Goal: Task Accomplishment & Management: Complete application form

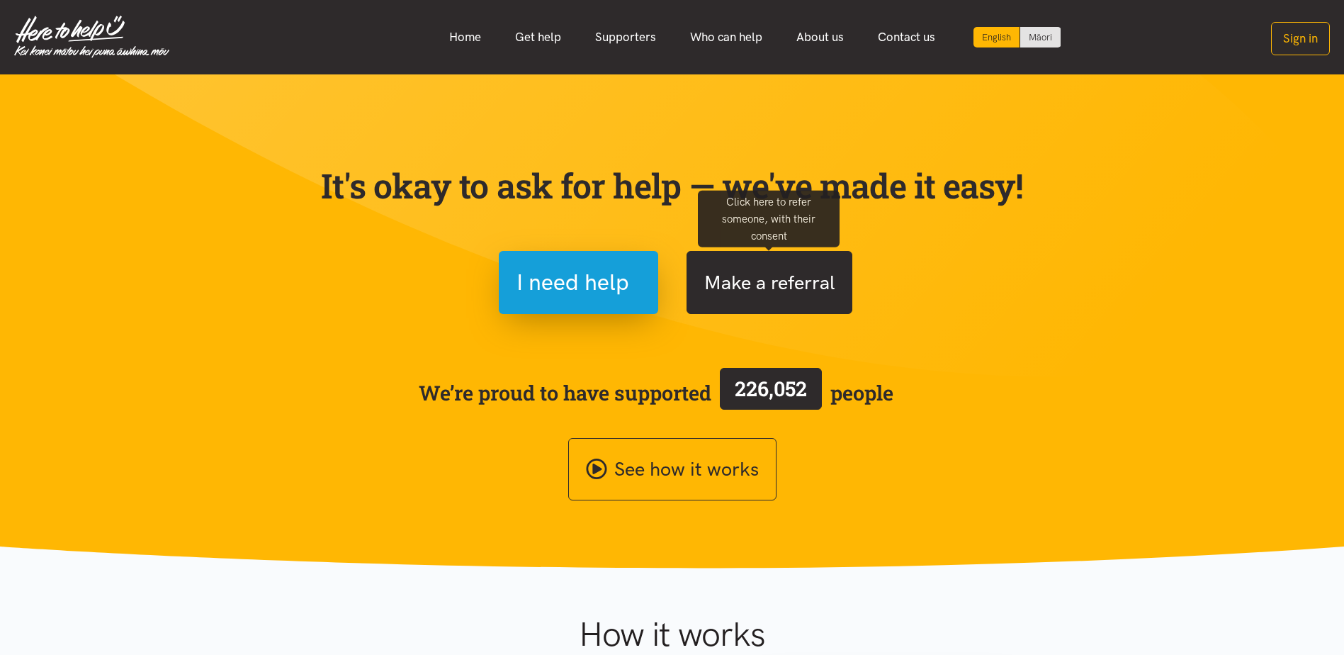
click at [771, 269] on button "Make a referral" at bounding box center [770, 282] width 166 height 63
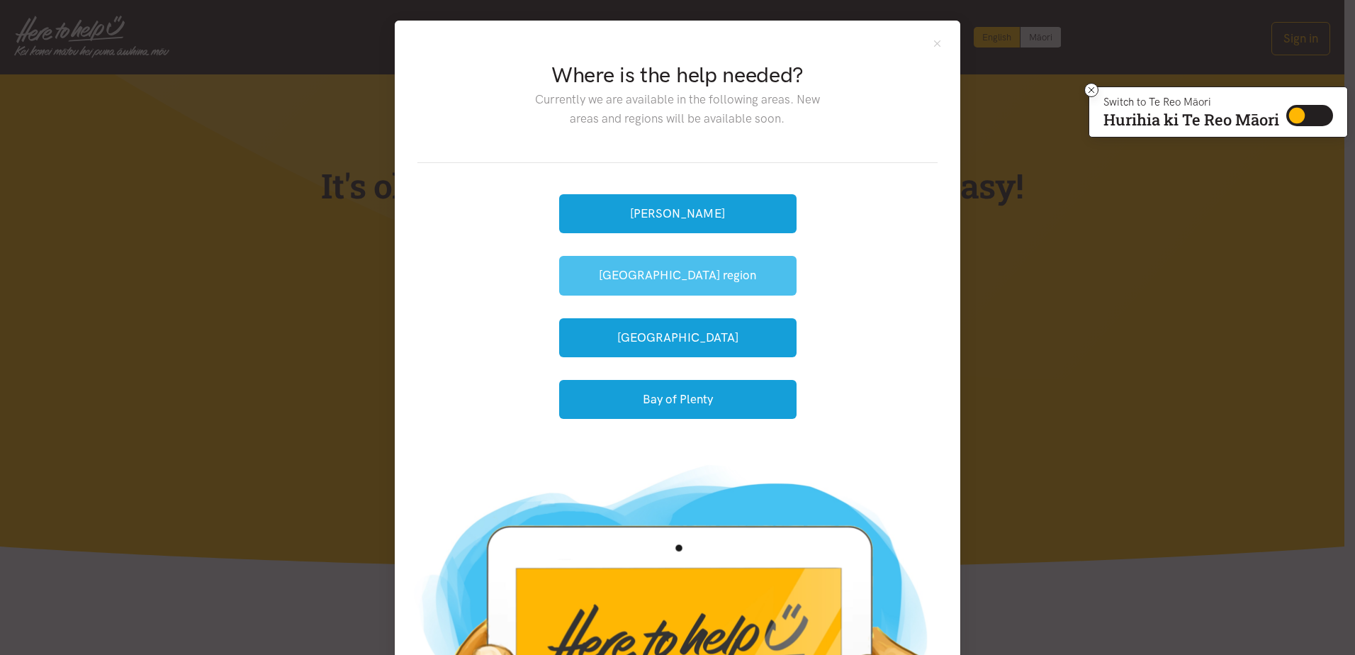
click at [724, 266] on button "Waikato region" at bounding box center [677, 275] width 237 height 39
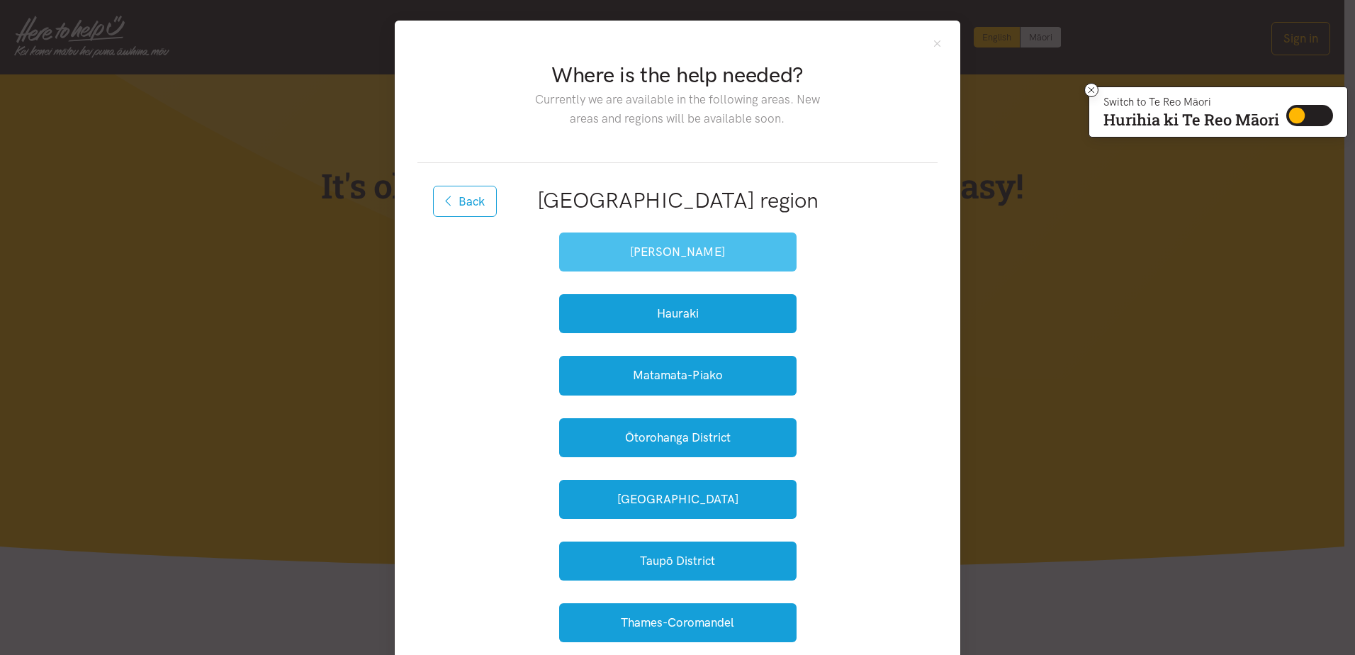
click at [711, 242] on button "Hamilton" at bounding box center [677, 251] width 237 height 39
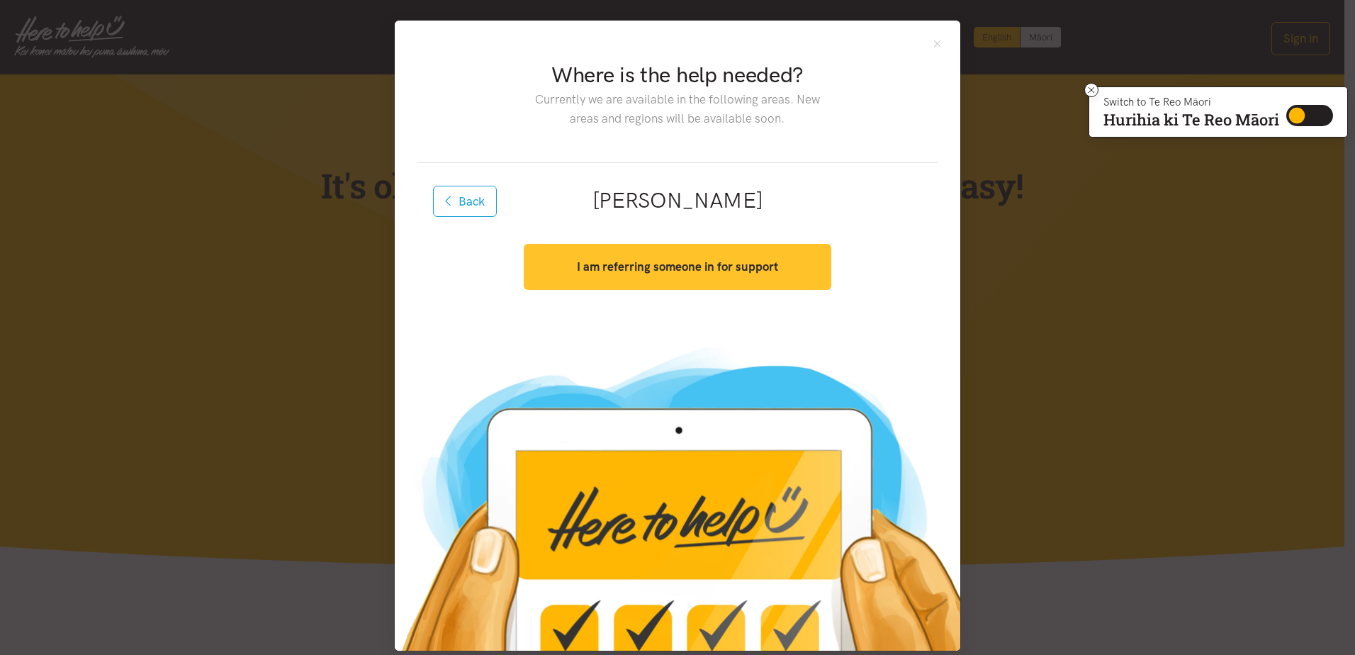
click at [700, 262] on strong "I am referring someone in for support" at bounding box center [677, 266] width 201 height 14
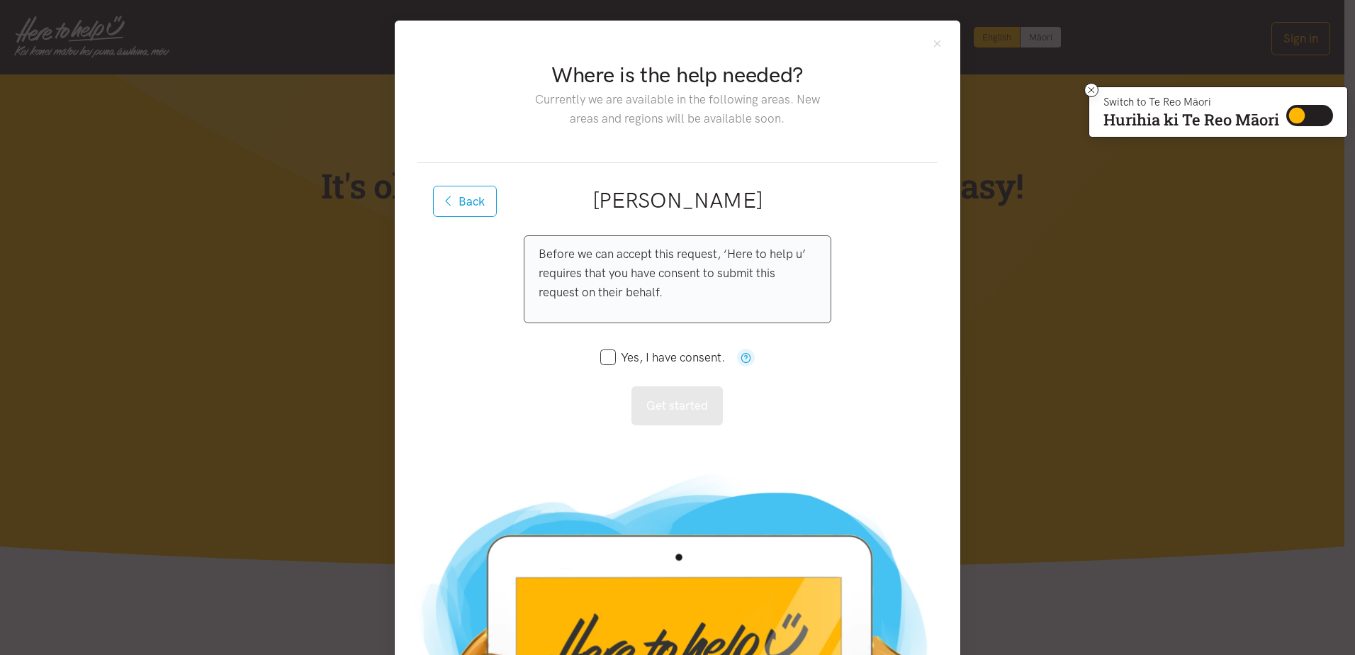
click at [644, 353] on input "Yes, I have consent." at bounding box center [662, 357] width 125 height 12
checkbox input "true"
click at [643, 400] on button "Get started" at bounding box center [676, 405] width 91 height 39
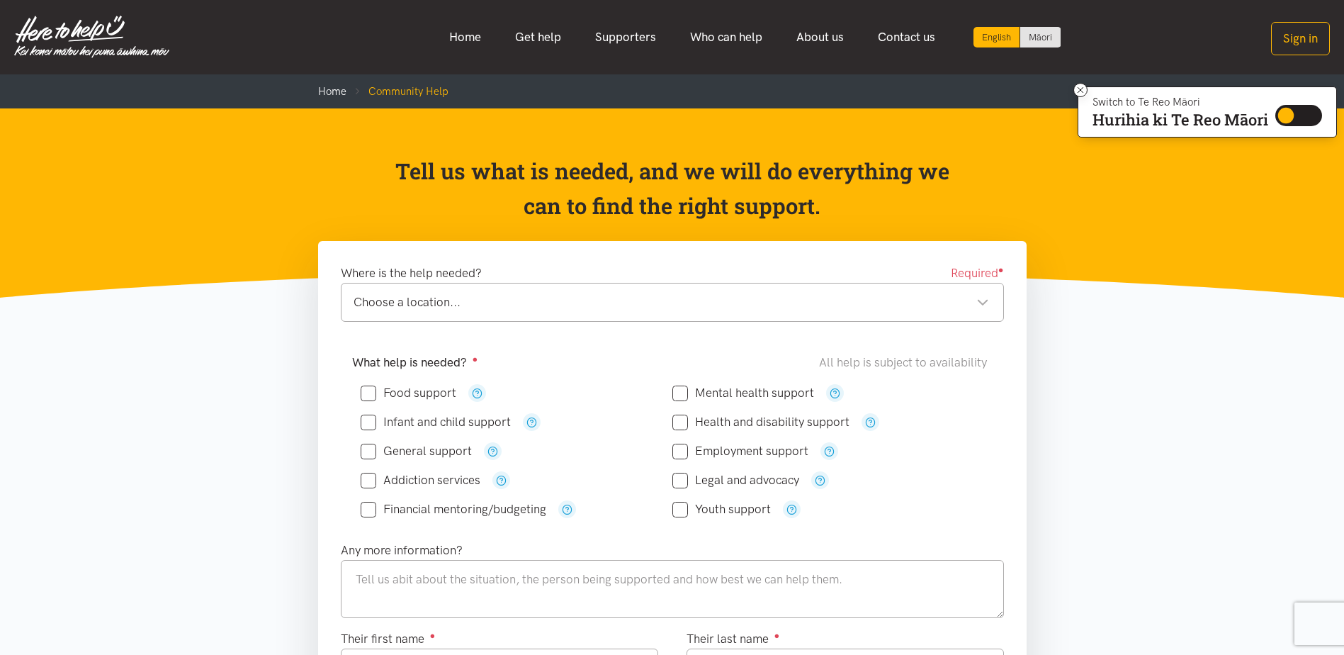
click at [1330, 40] on div "English Māori Home Get help Supporters Who can help About us" at bounding box center [672, 37] width 1344 height 46
click at [1299, 29] on button "Sign in" at bounding box center [1300, 38] width 59 height 33
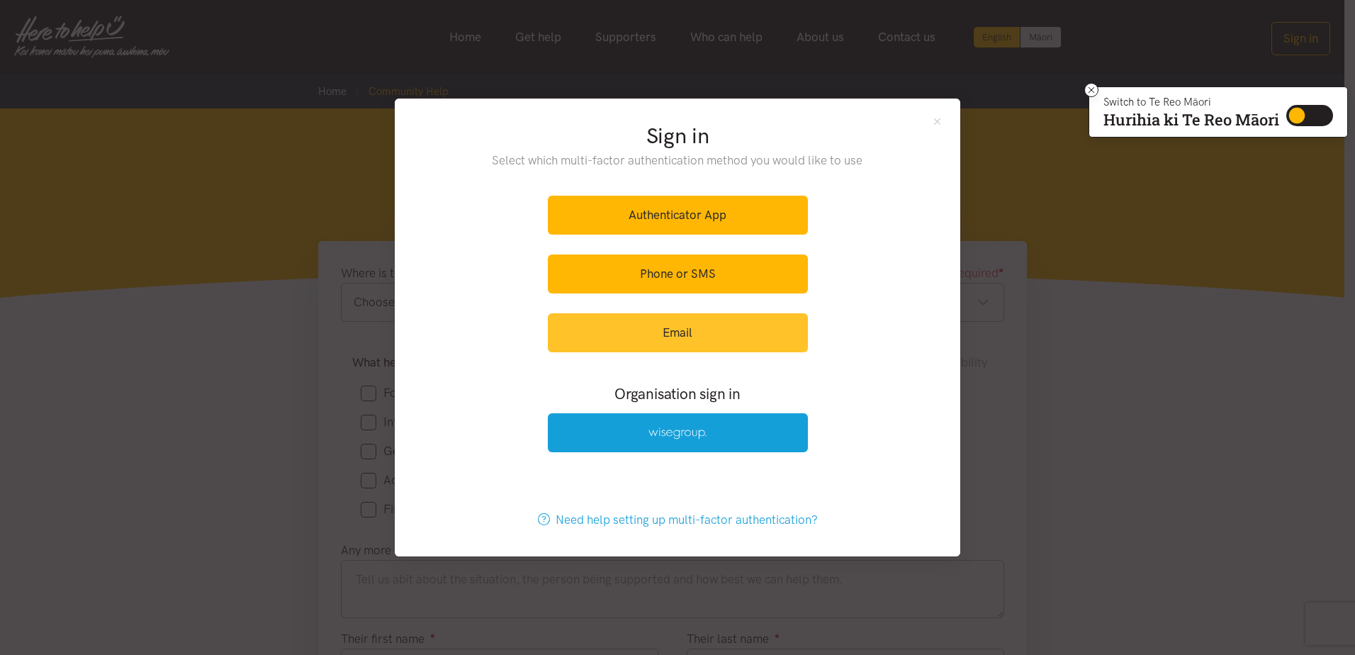
click at [674, 332] on link "Email" at bounding box center [678, 332] width 260 height 39
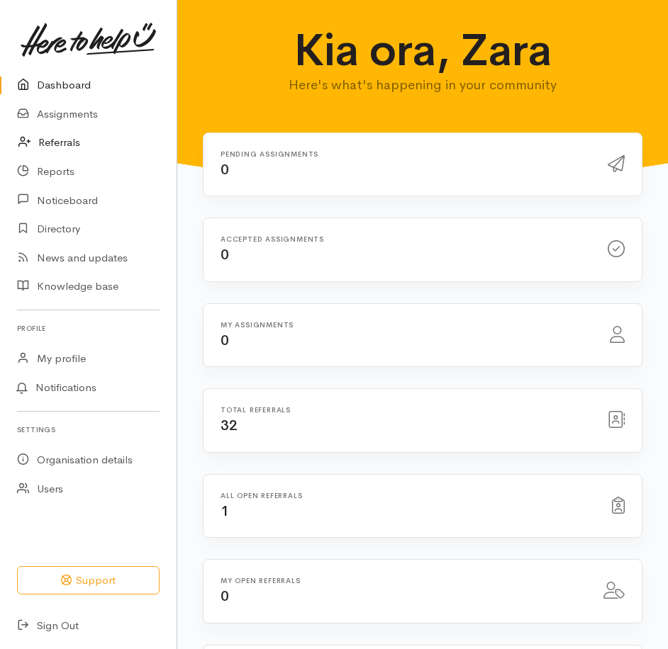
click at [108, 141] on link "Referrals" at bounding box center [88, 142] width 176 height 29
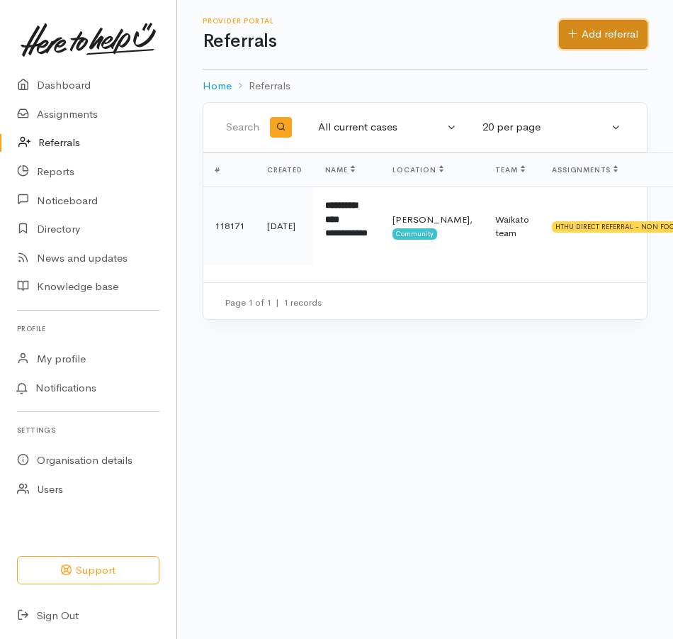
click at [605, 37] on link "Add referral" at bounding box center [603, 34] width 89 height 29
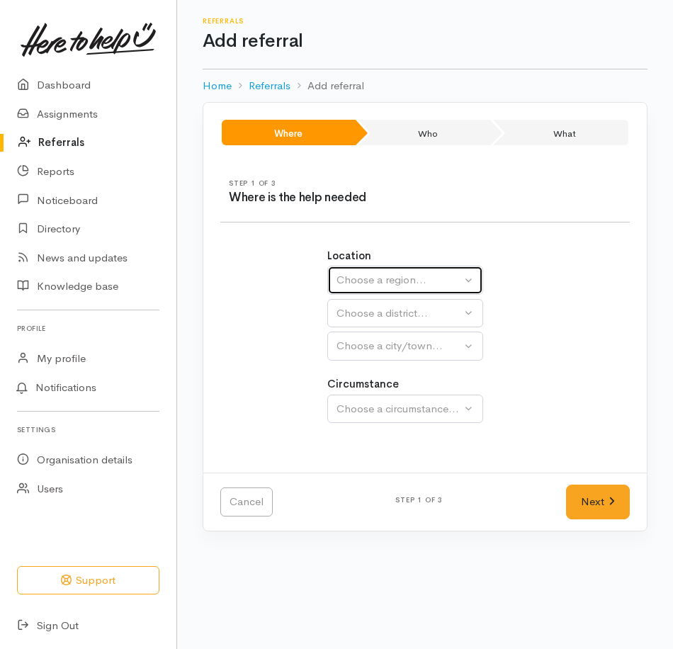
click at [441, 273] on div "Choose a region..." at bounding box center [399, 280] width 125 height 16
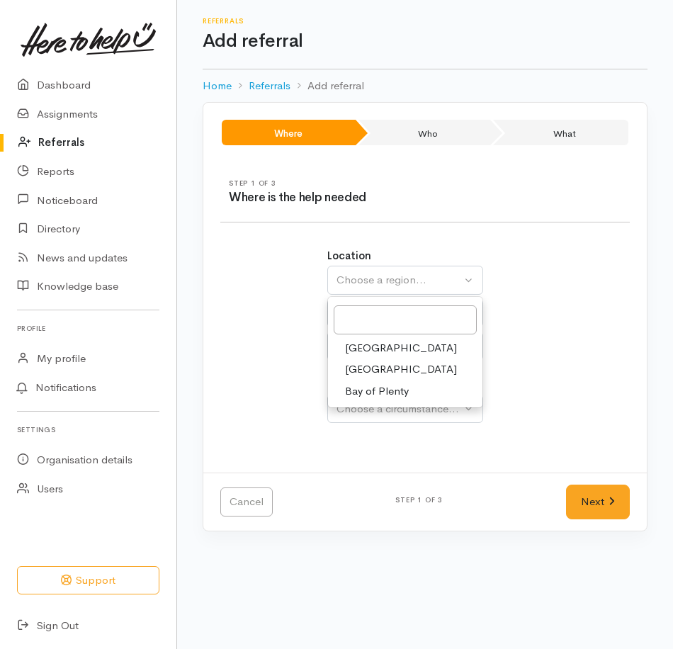
click at [394, 364] on link "[GEOGRAPHIC_DATA]" at bounding box center [405, 370] width 154 height 22
select select "3"
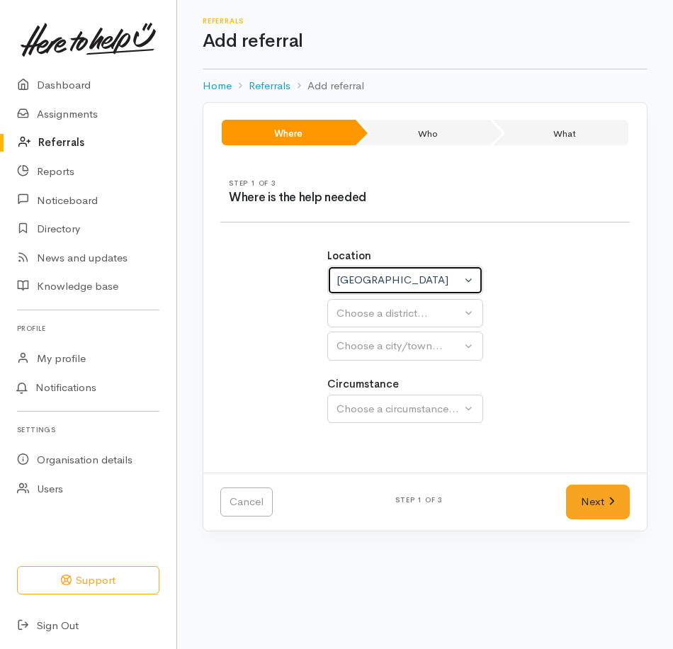
select select
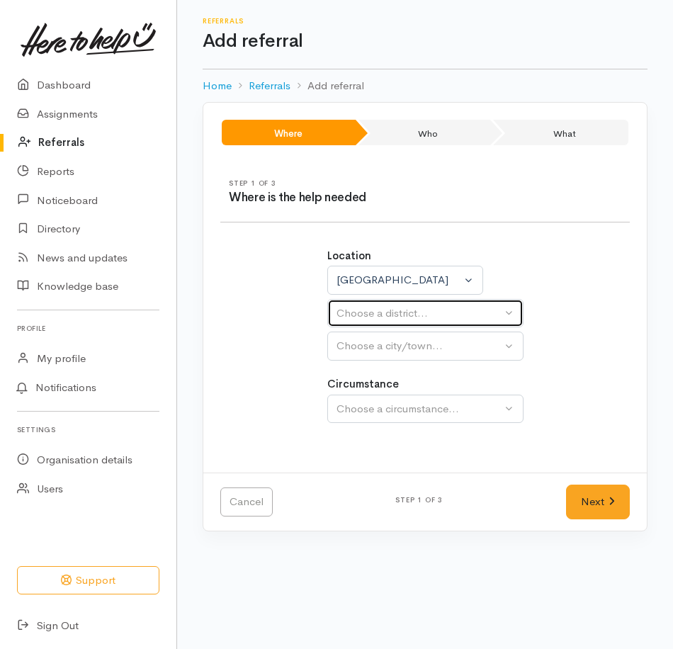
click at [403, 308] on div "Choose a district..." at bounding box center [419, 313] width 165 height 16
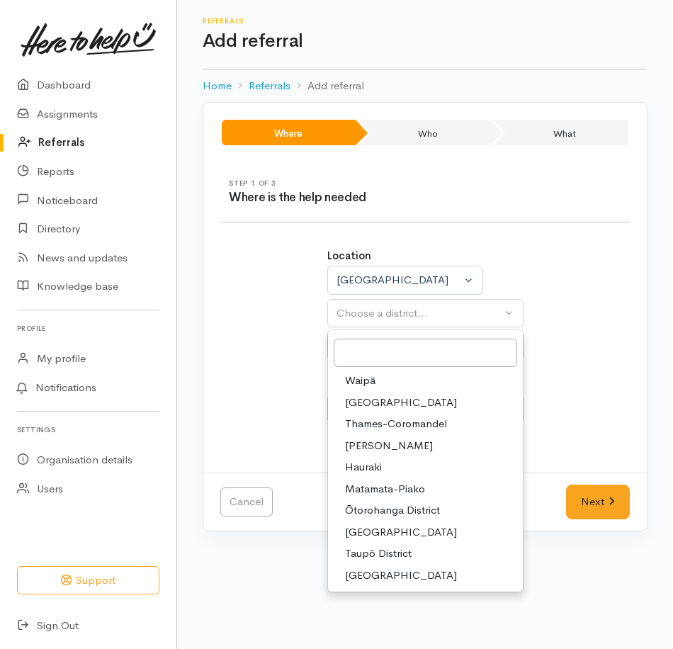
click at [379, 438] on span "[PERSON_NAME]" at bounding box center [389, 446] width 88 height 16
select select "4"
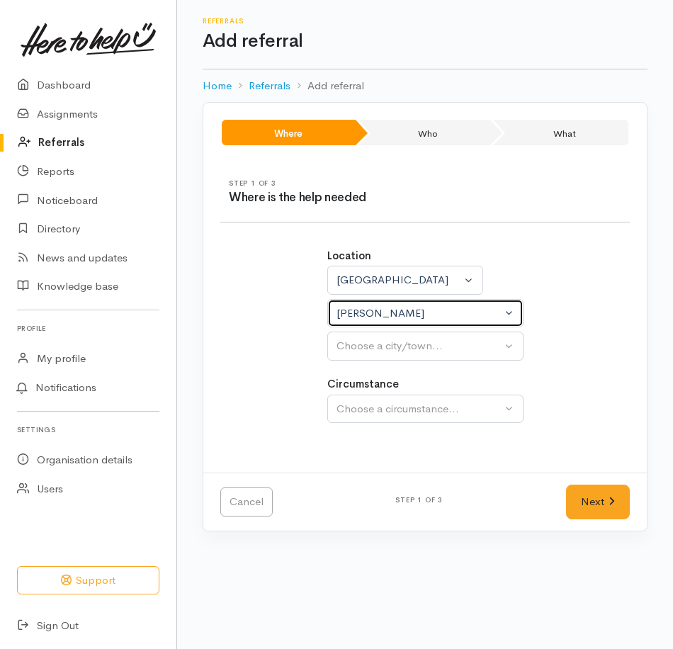
select select
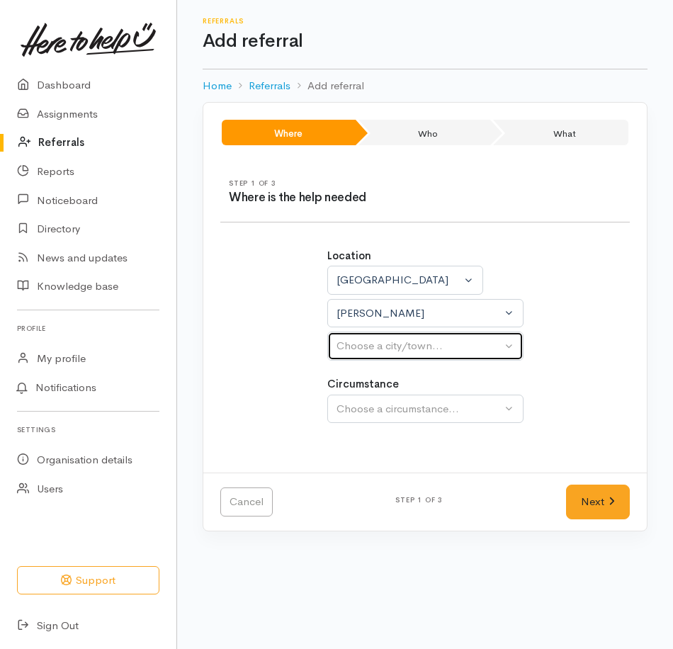
click at [395, 349] on div "Choose a city/town..." at bounding box center [419, 346] width 165 height 16
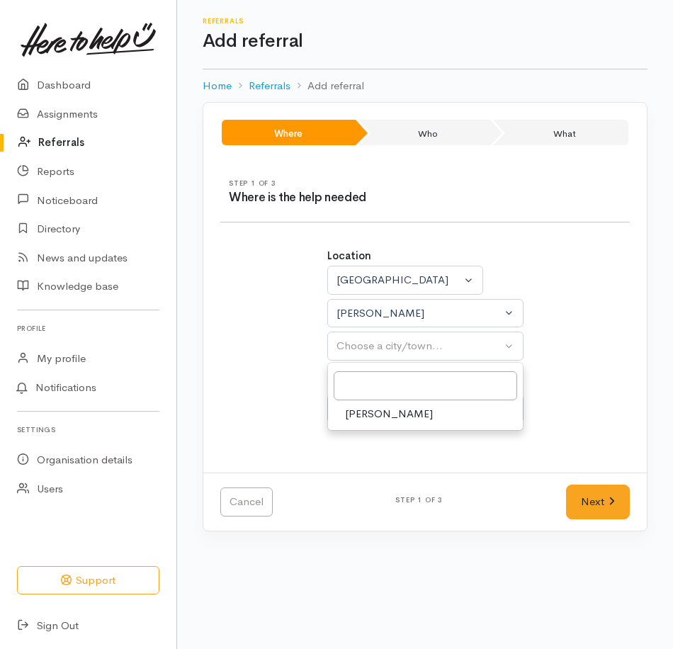
click at [377, 416] on span "[PERSON_NAME]" at bounding box center [389, 414] width 88 height 16
select select "1"
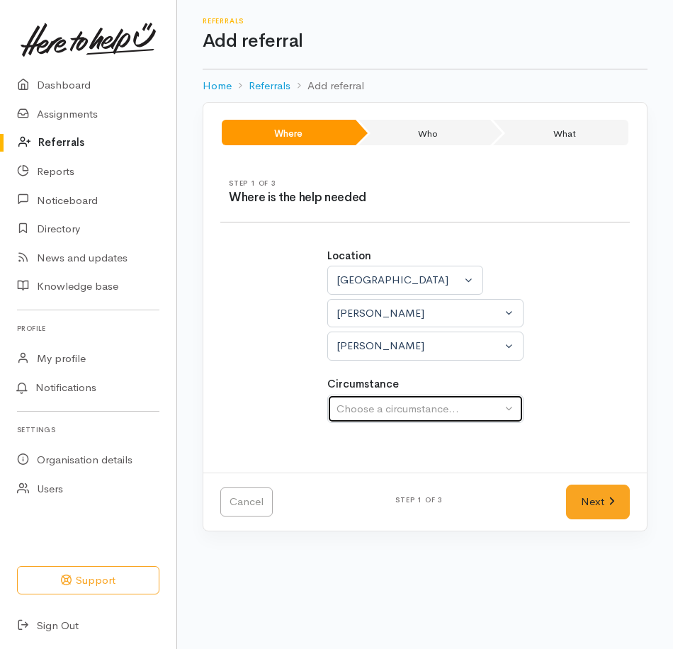
click at [376, 418] on button "Choose a circumstance..." at bounding box center [425, 409] width 196 height 29
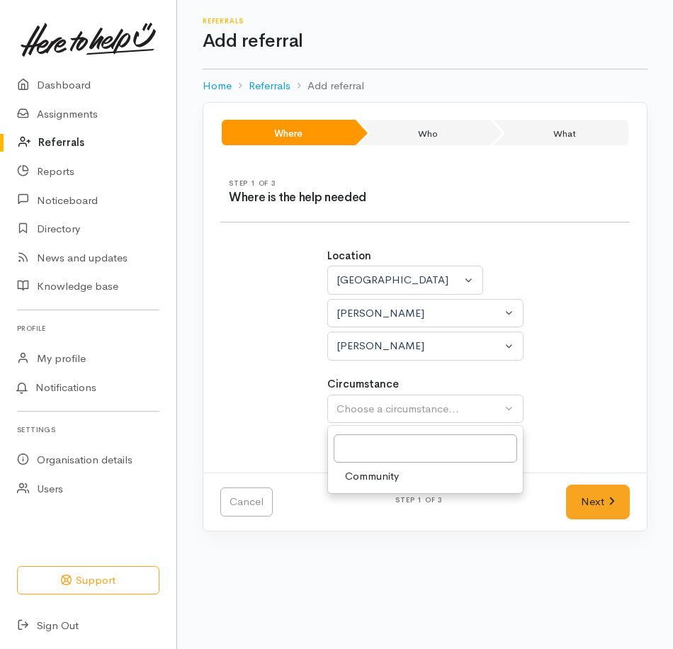
click at [372, 474] on span "Community" at bounding box center [372, 476] width 54 height 16
select select "2"
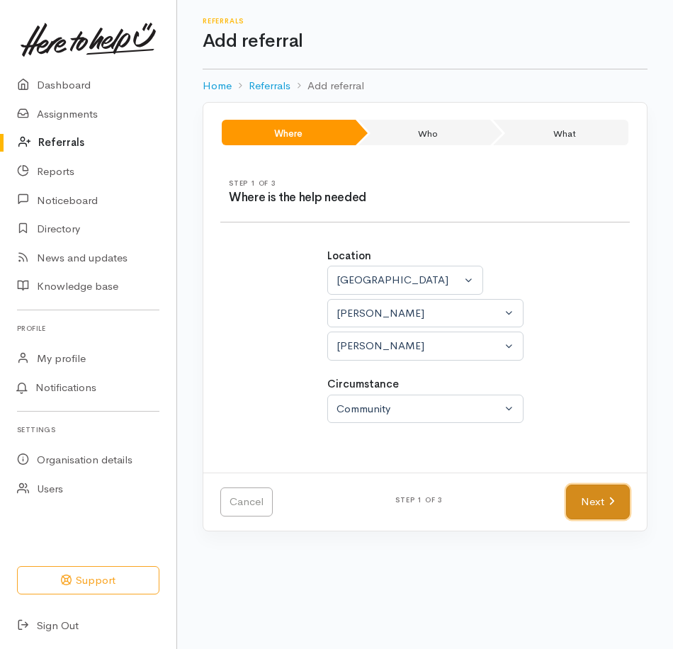
click at [591, 493] on link "Next" at bounding box center [598, 502] width 64 height 35
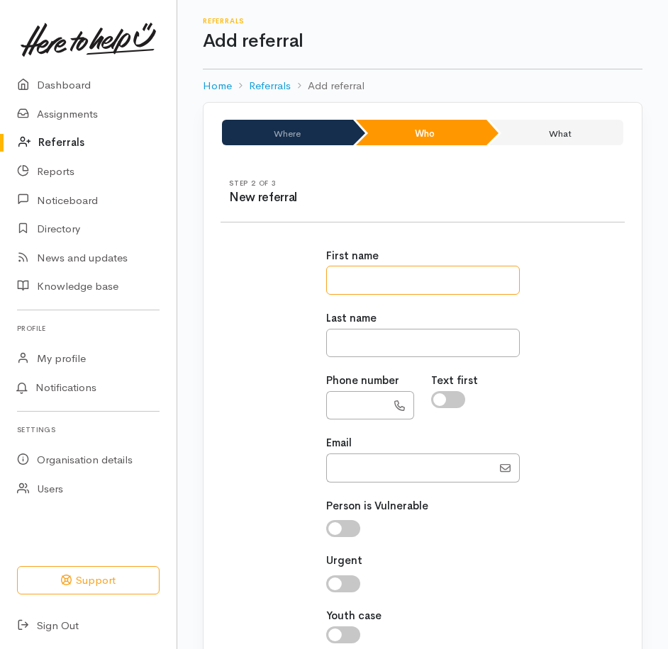
click at [451, 286] on input "text" at bounding box center [422, 280] width 193 height 29
type input "****"
type input "*********"
type input "**********"
type input "[EMAIL_ADDRESS][DOMAIN_NAME]"
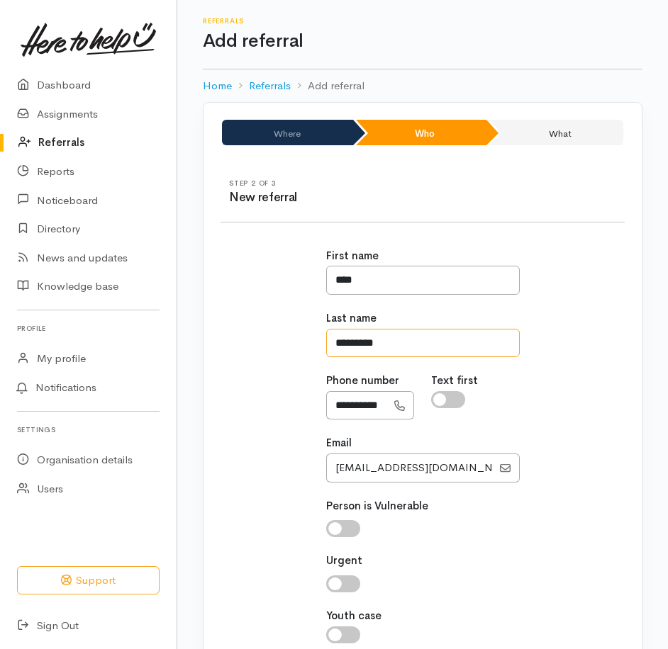
click at [417, 350] on input "*********" at bounding box center [422, 343] width 193 height 29
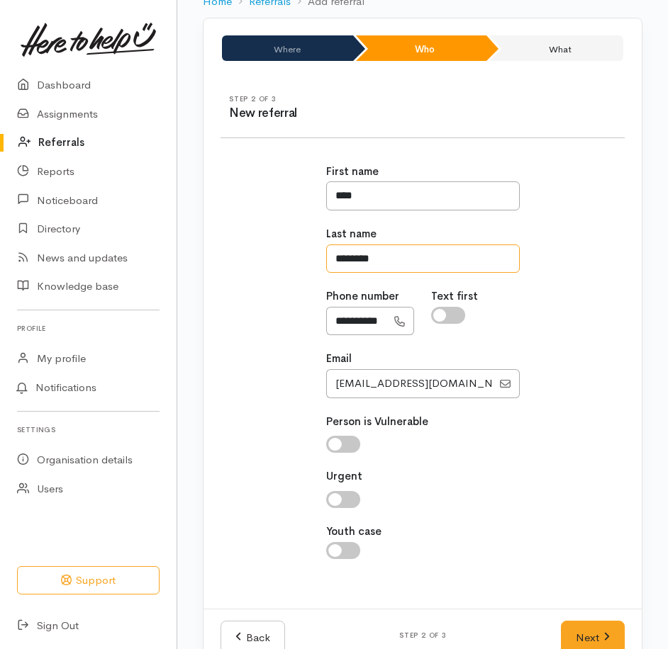
scroll to position [113, 0]
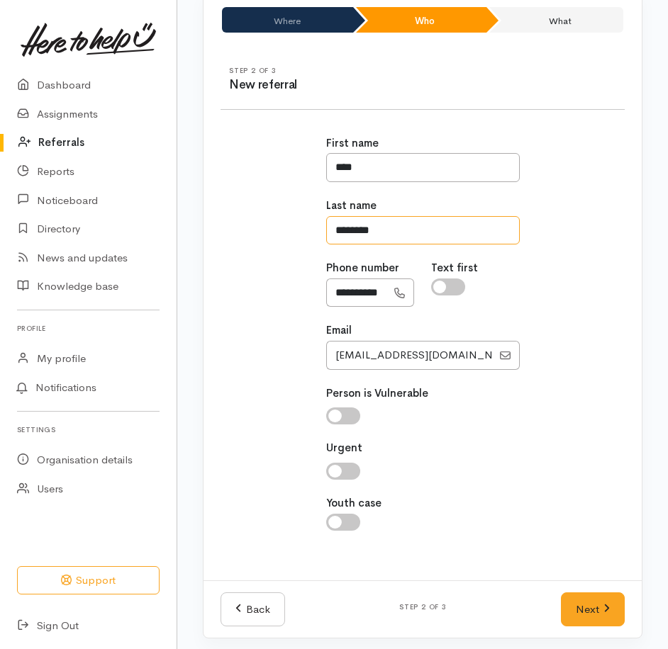
type input "********"
click at [434, 291] on input "checkbox" at bounding box center [448, 287] width 34 height 17
checkbox input "true"
click at [353, 412] on input "checkbox" at bounding box center [343, 415] width 34 height 17
checkbox input "true"
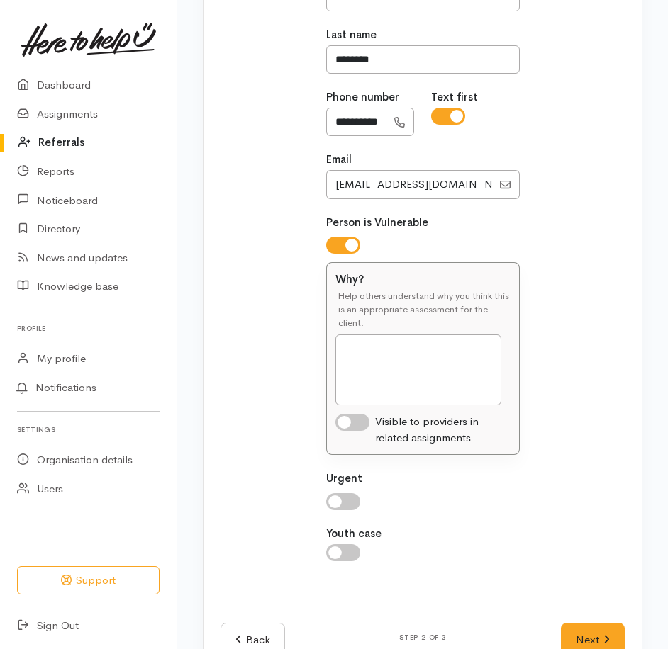
scroll to position [285, 0]
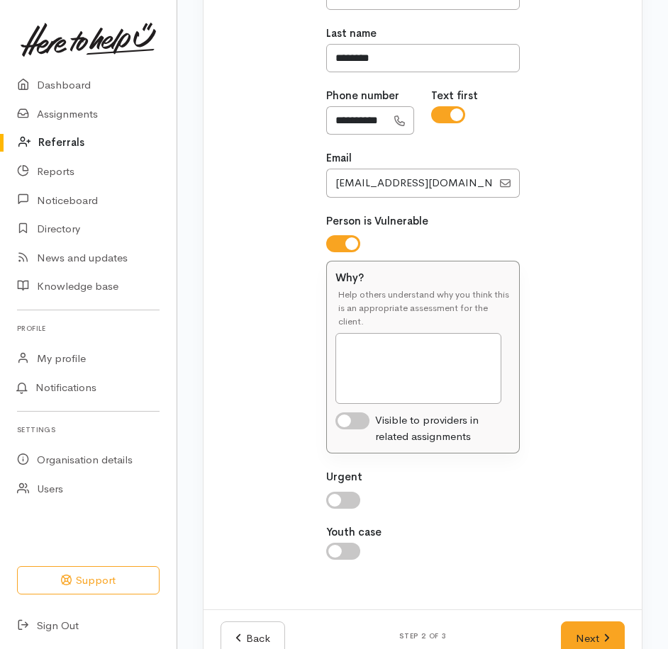
click at [340, 502] on input "checkbox" at bounding box center [343, 500] width 34 height 17
checkbox input "true"
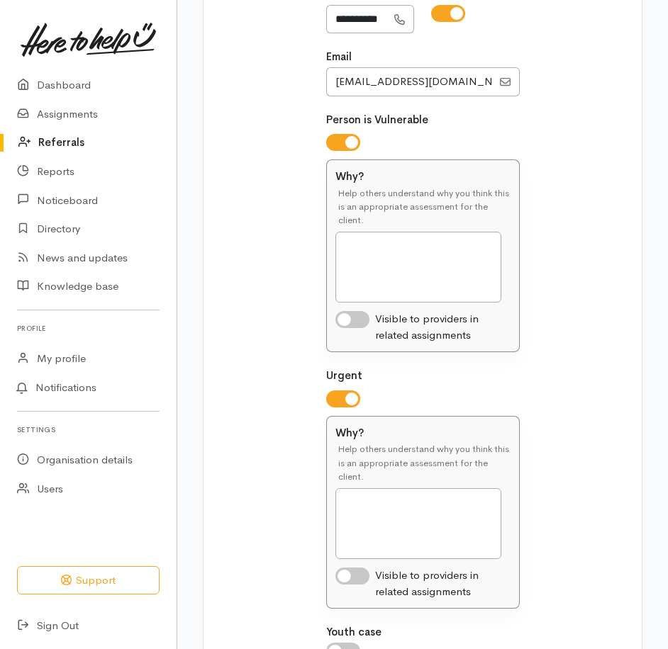
scroll to position [387, 0]
click at [412, 264] on textarea "Why?" at bounding box center [418, 266] width 167 height 71
type textarea "R"
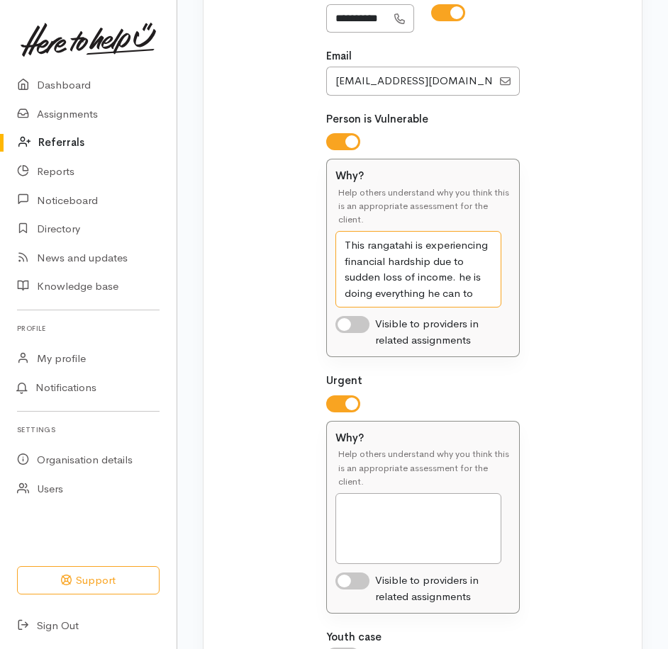
click at [446, 298] on textarea "This rangatahi is experiencing financial hardship due to sudden loss of income.…" at bounding box center [418, 269] width 167 height 77
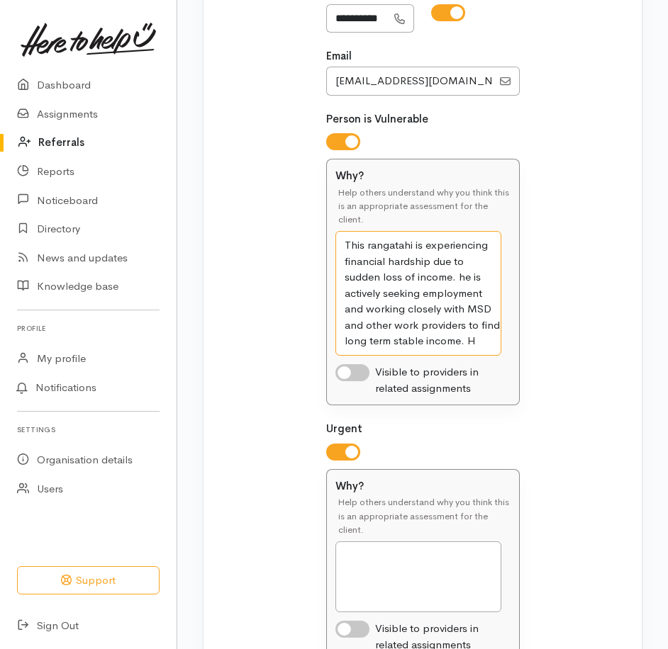
type textarea "This rangatahi is experiencing financial hardship due to sudden loss of income.…"
drag, startPoint x: 445, startPoint y: 338, endPoint x: 313, endPoint y: 244, distance: 161.6
click at [313, 244] on div "**********" at bounding box center [422, 294] width 421 height 901
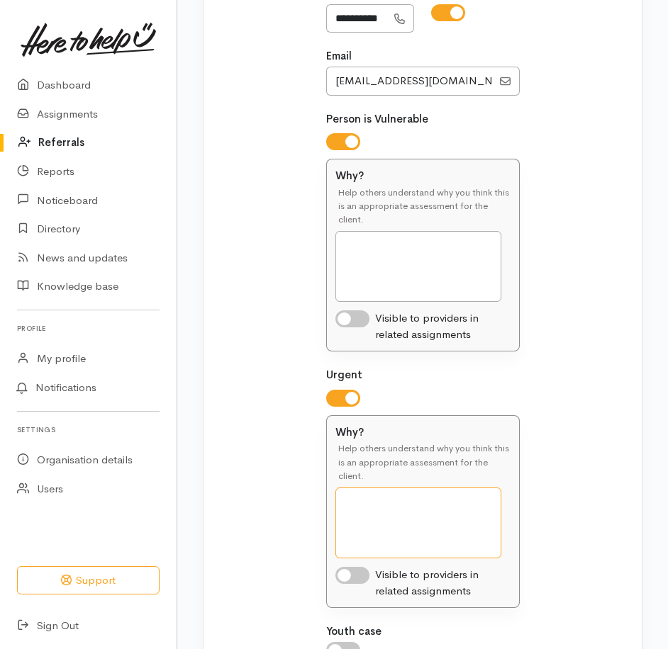
click at [424, 505] on textarea "Why?" at bounding box center [418, 523] width 167 height 71
paste textarea "This rangatahi is experiencing financial hardship due to sudden loss of income.…"
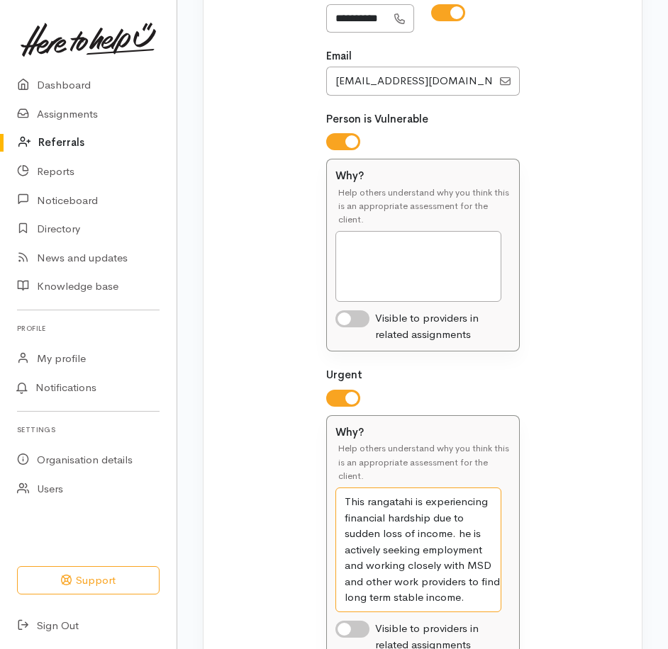
type textarea "This rangatahi is experiencing financial hardship due to sudden loss of income.…"
click at [356, 143] on input "checkbox" at bounding box center [343, 141] width 34 height 17
checkbox input "false"
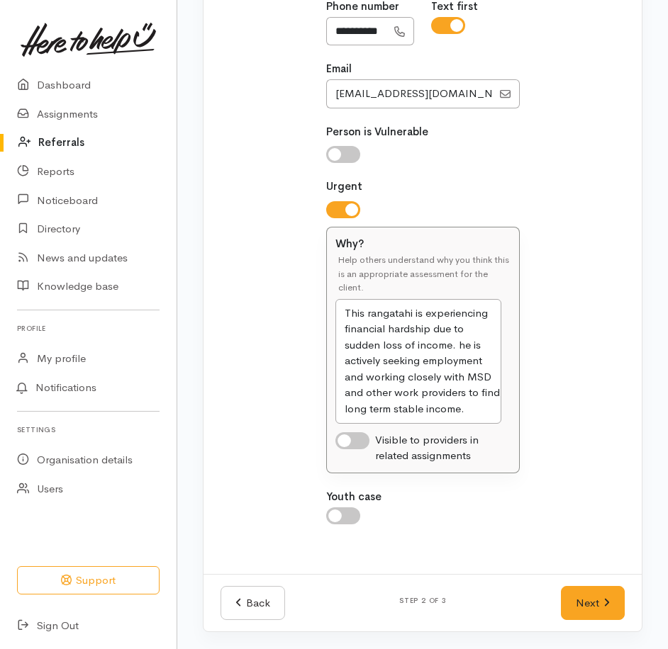
scroll to position [374, 0]
click at [449, 416] on textarea "This rangatahi is experiencing financial hardship due to sudden loss of income.…" at bounding box center [418, 361] width 167 height 125
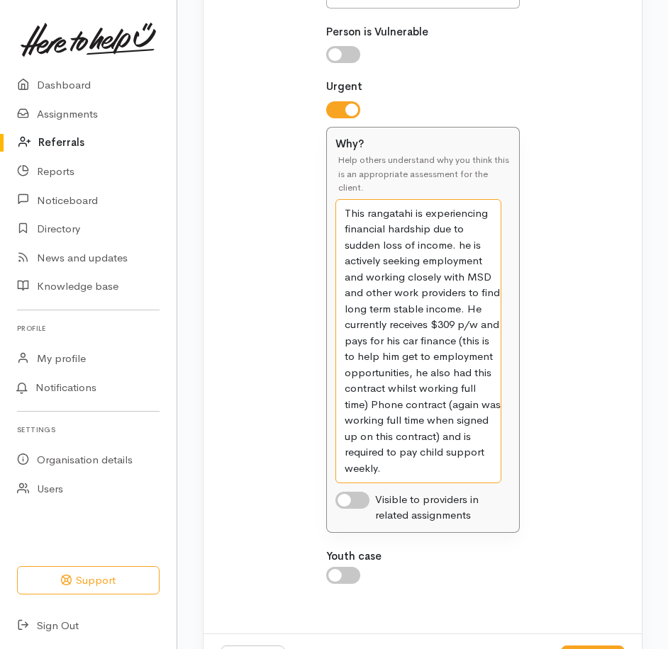
scroll to position [475, 0]
drag, startPoint x: 404, startPoint y: 468, endPoint x: 326, endPoint y: 190, distance: 288.5
click at [327, 190] on div "Why? Help others understand why you think this is an appropriate assessment for…" at bounding box center [423, 329] width 192 height 405
type textarea "This rangatahi is experiencing financial hardship due to sudden loss of income.…"
click at [358, 502] on input "checkbox" at bounding box center [352, 499] width 34 height 17
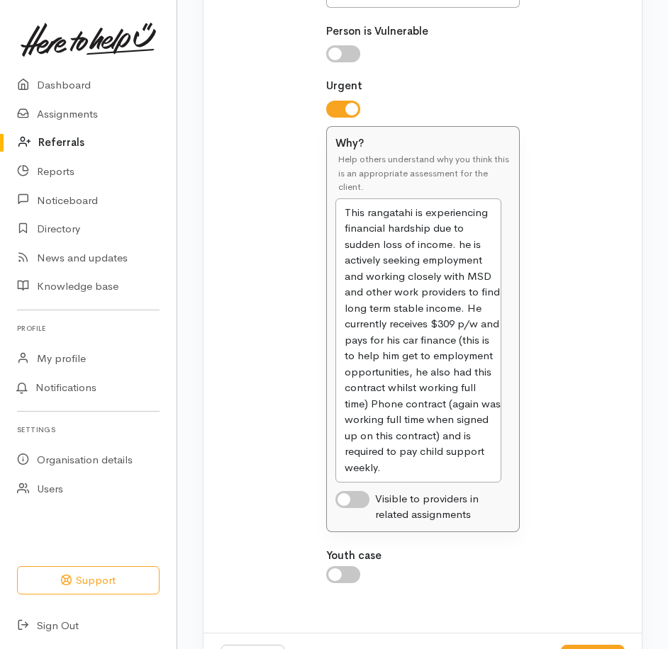
checkbox input "true"
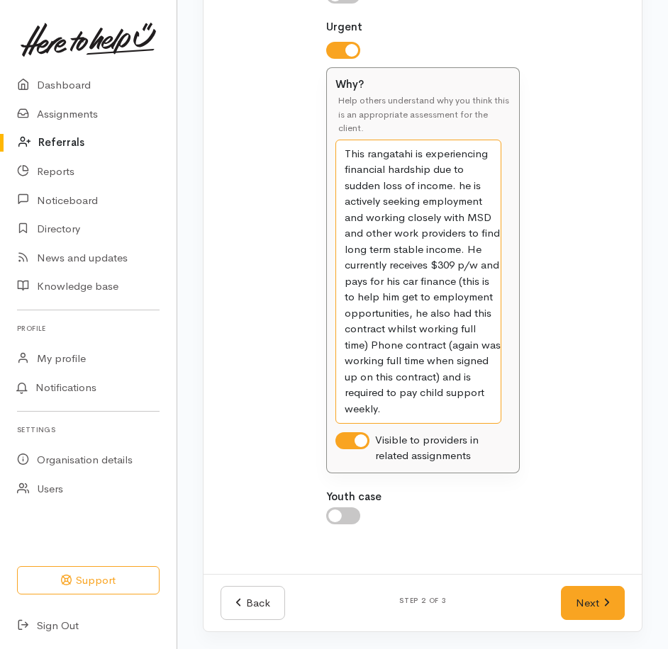
click at [420, 412] on textarea "This rangatahi is experiencing financial hardship due to sudden loss of income.…" at bounding box center [418, 282] width 167 height 284
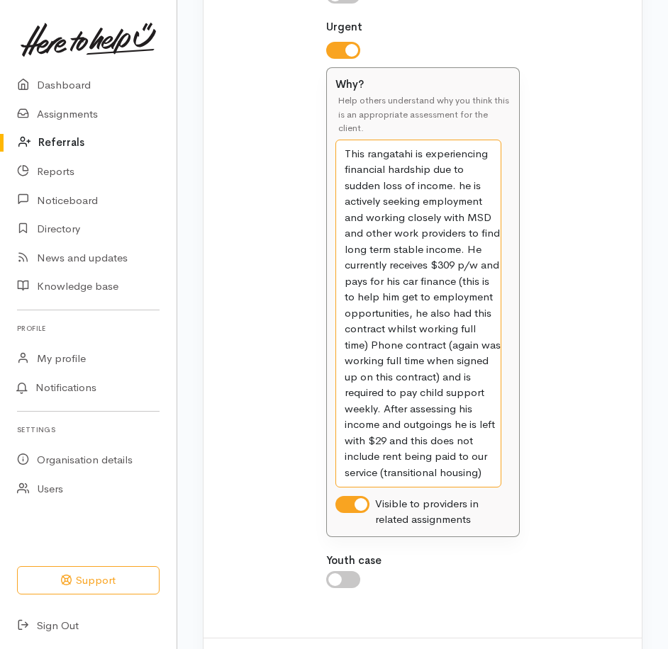
scroll to position [597, 0]
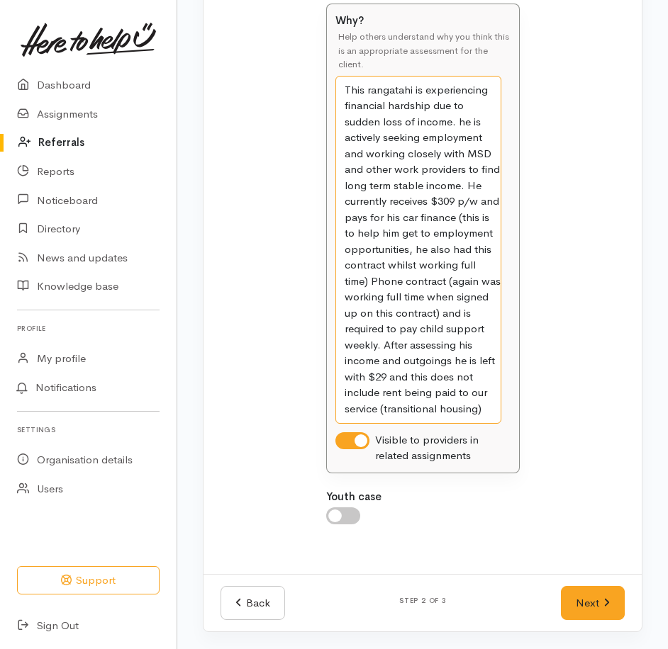
drag, startPoint x: 488, startPoint y: 410, endPoint x: 313, endPoint y: 92, distance: 362.2
click at [313, 92] on div "**********" at bounding box center [422, 95] width 421 height 923
type textarea "This rangatahi is experiencing financial hardship due to sudden loss of income.…"
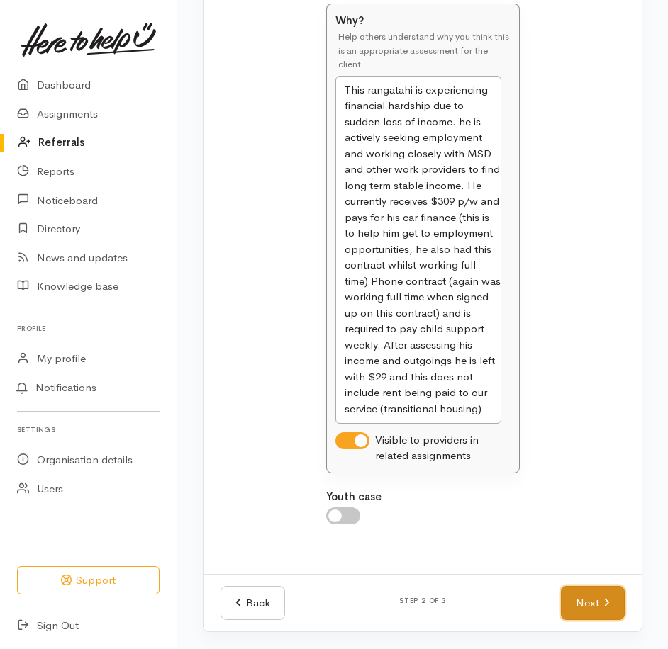
click at [602, 592] on link "Next" at bounding box center [593, 603] width 64 height 35
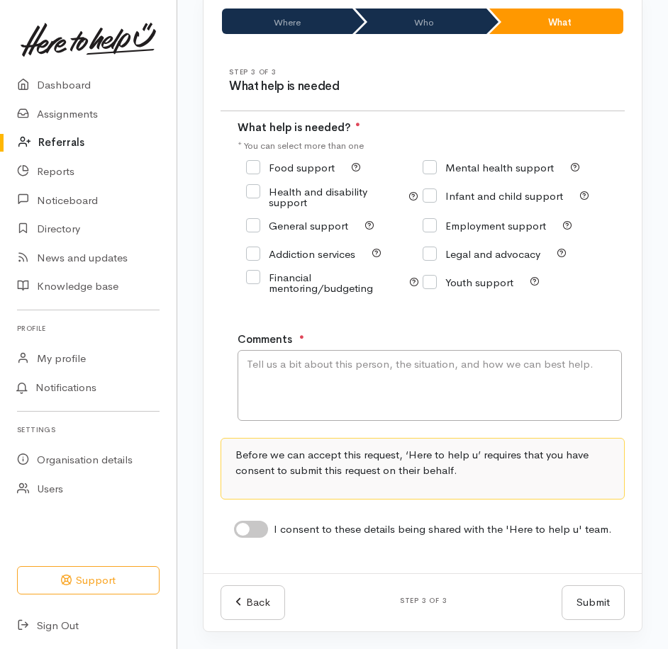
scroll to position [111, 0]
click at [293, 167] on input "Food support" at bounding box center [290, 167] width 89 height 11
checkbox input "true"
click at [442, 229] on input "Employment support" at bounding box center [483, 225] width 123 height 11
checkbox input "true"
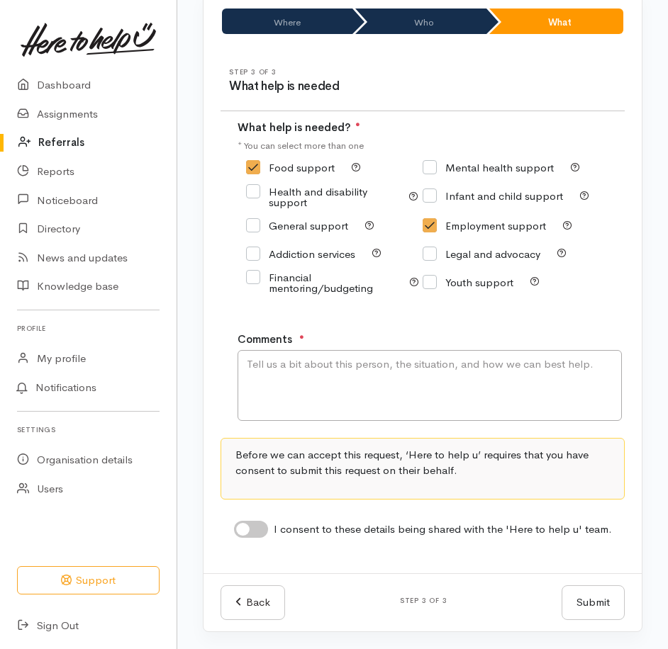
click at [315, 278] on input "Financial mentoring/budgeting" at bounding box center [320, 282] width 148 height 21
checkbox input "true"
click at [353, 375] on textarea "Comments" at bounding box center [429, 385] width 384 height 71
paste textarea "This rangatahi is experiencing financial hardship due to sudden loss of income.…"
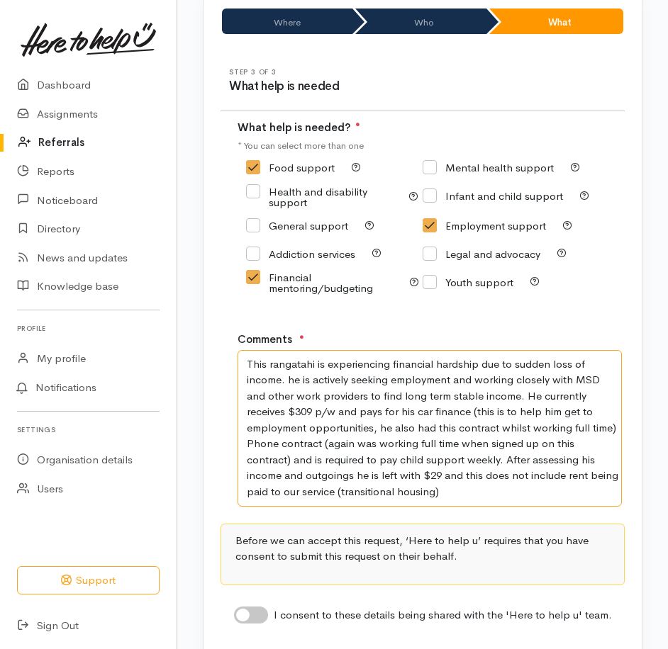
scroll to position [197, 0]
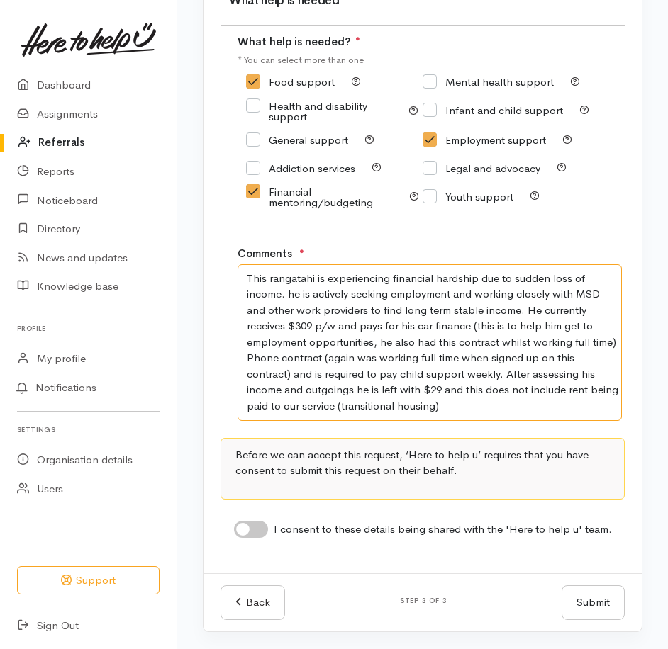
type textarea "This rangatahi is experiencing financial hardship due to sudden loss of income.…"
click at [259, 523] on input "I consent to these details being shared with the 'Here to help u' team." at bounding box center [251, 529] width 34 height 17
checkbox input "true"
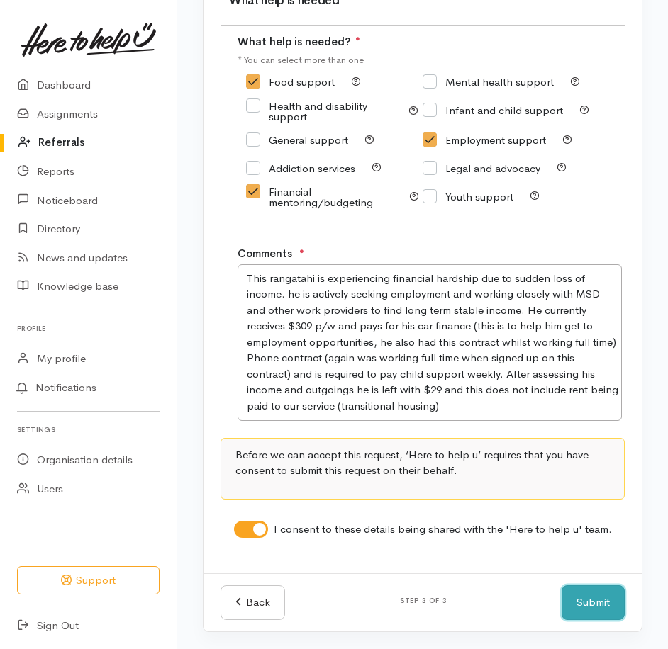
click at [615, 596] on button "Submit" at bounding box center [592, 602] width 63 height 35
